Goal: Task Accomplishment & Management: Manage account settings

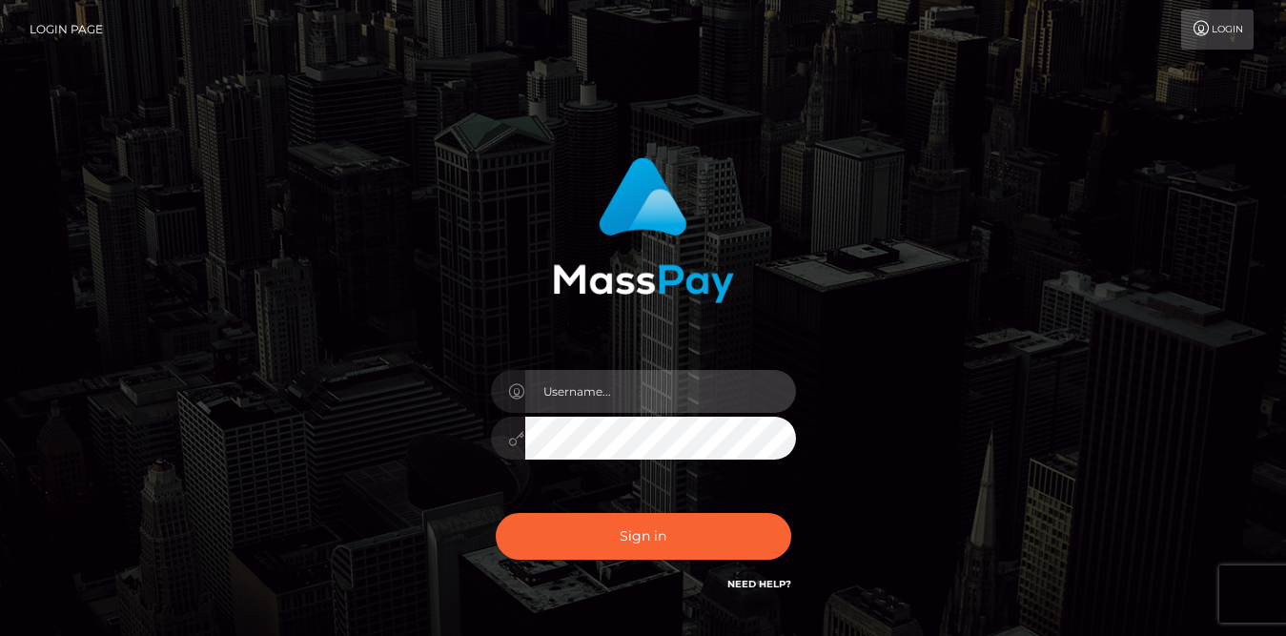
click at [635, 392] on input "text" at bounding box center [660, 391] width 271 height 43
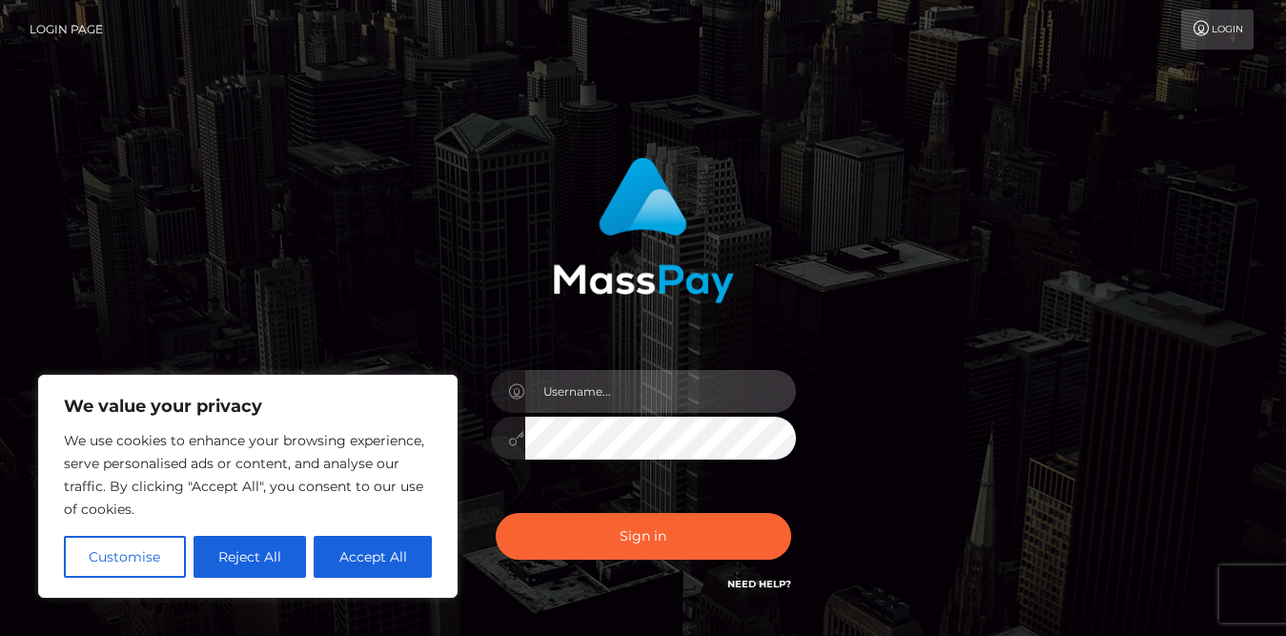
paste input "stupidfagexposed@gmail.com"
type input "stupidfagexposed@gmail.com"
click at [496, 513] on button "Sign in" at bounding box center [643, 536] width 295 height 47
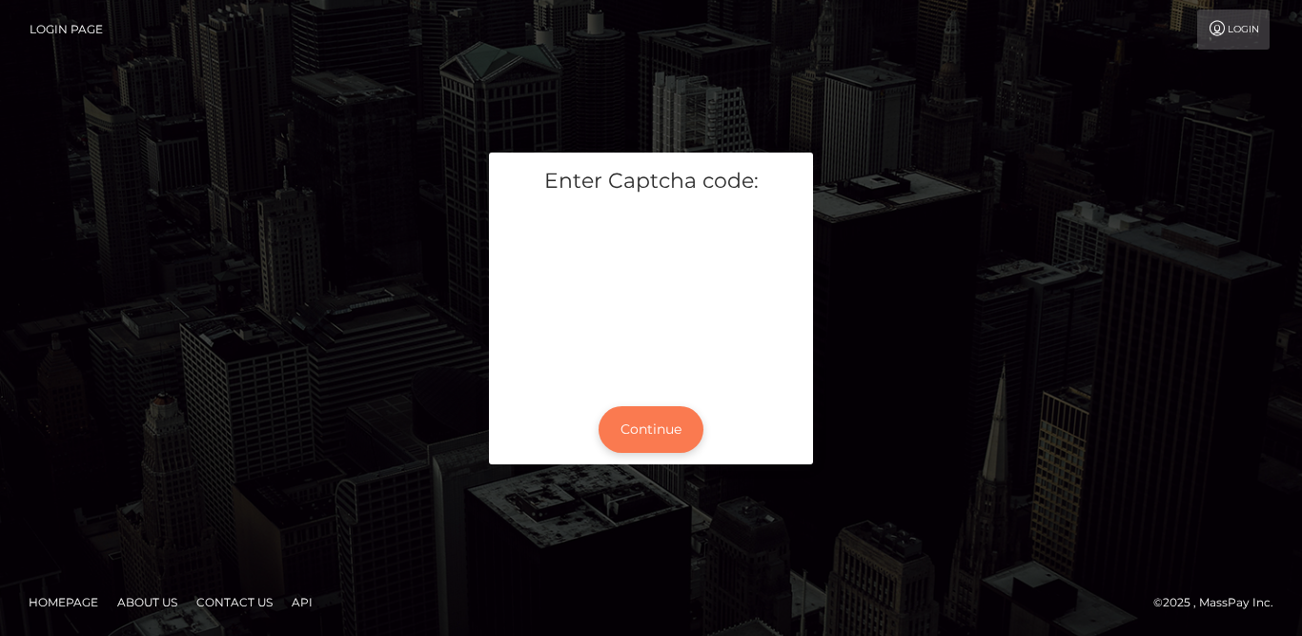
click at [661, 424] on button "Continue" at bounding box center [651, 429] width 105 height 47
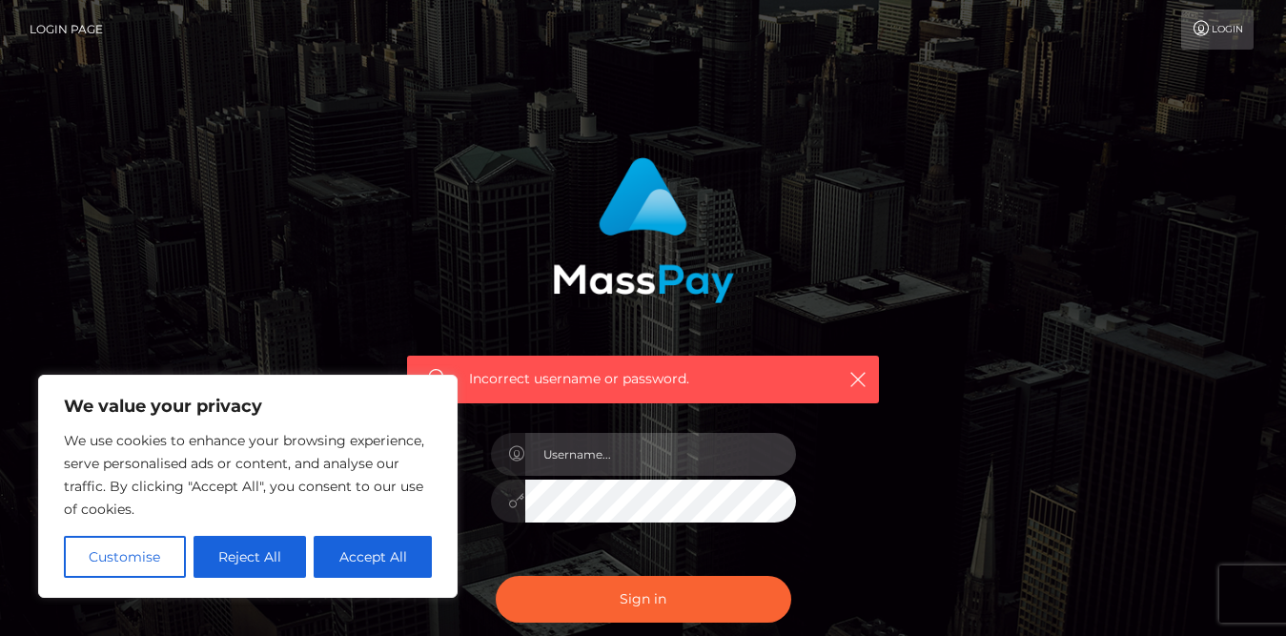
click at [578, 458] on input "text" at bounding box center [660, 454] width 271 height 43
